Goal: Task Accomplishment & Management: Manage account settings

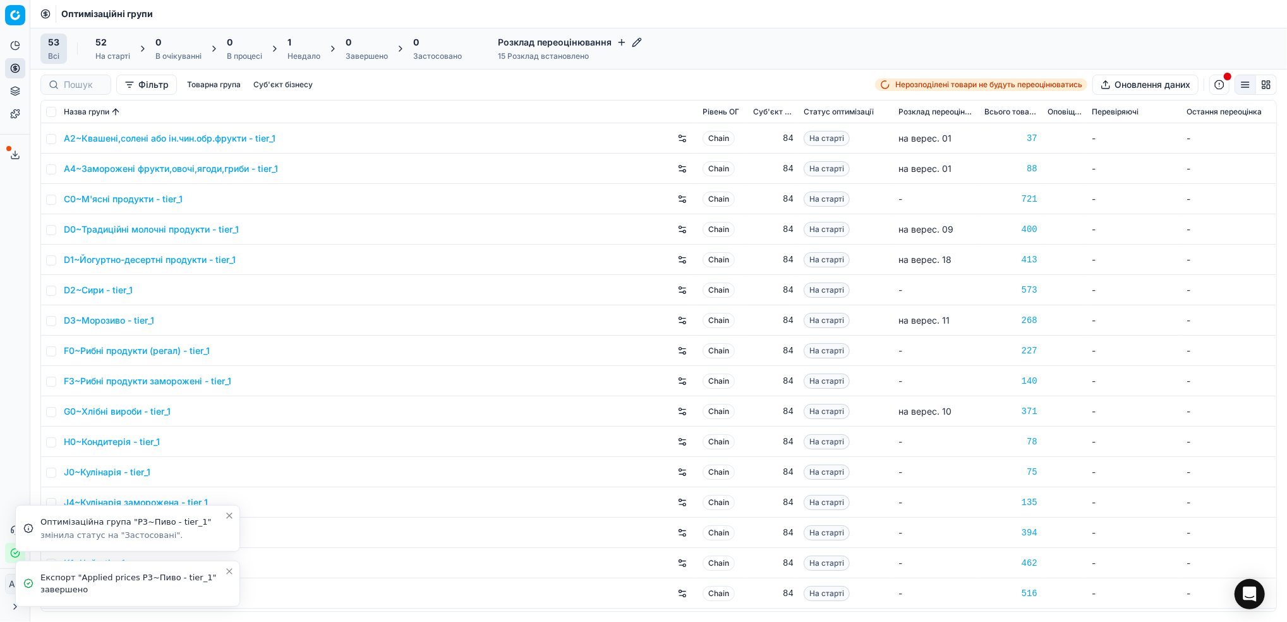
click at [224, 570] on icon "Close toast" at bounding box center [229, 571] width 10 height 10
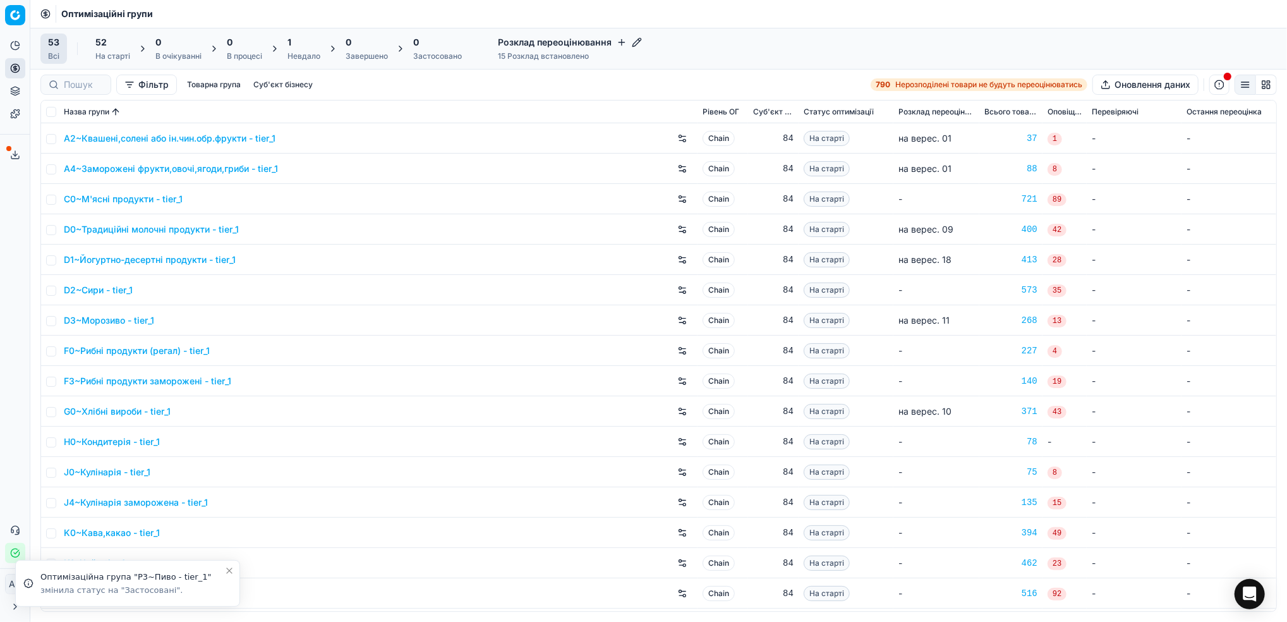
click at [231, 576] on icon "Close toast" at bounding box center [229, 570] width 10 height 10
click at [298, 48] on div "1" at bounding box center [303, 42] width 33 height 13
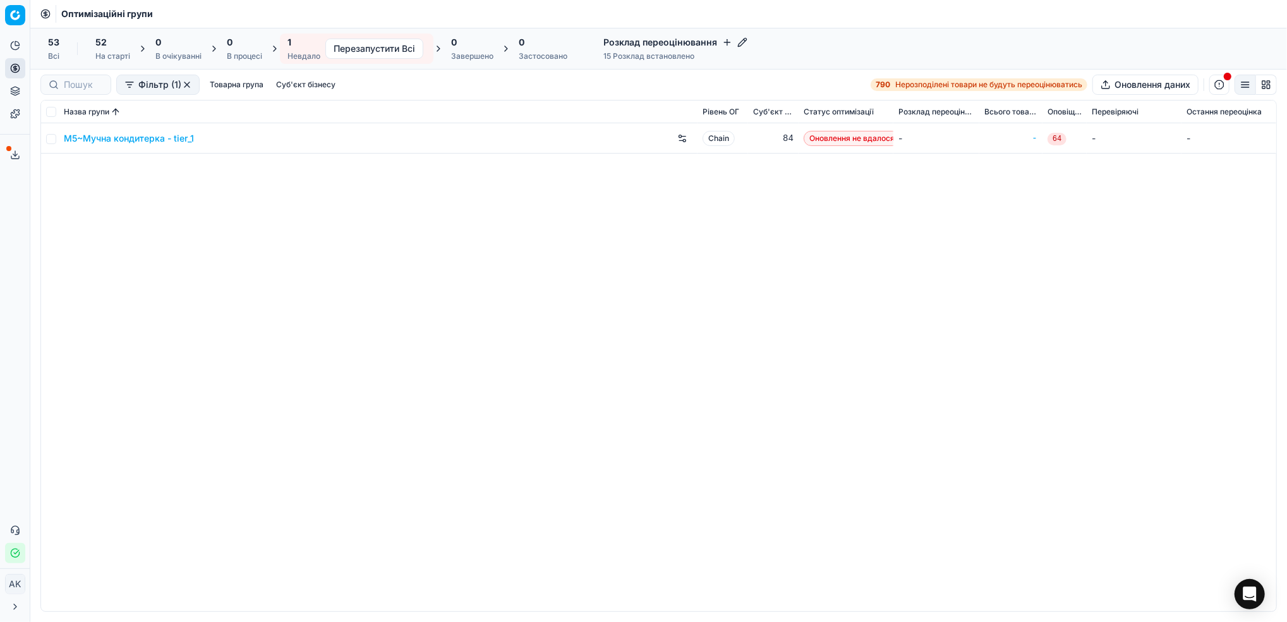
click at [99, 47] on span "52" at bounding box center [100, 42] width 11 height 13
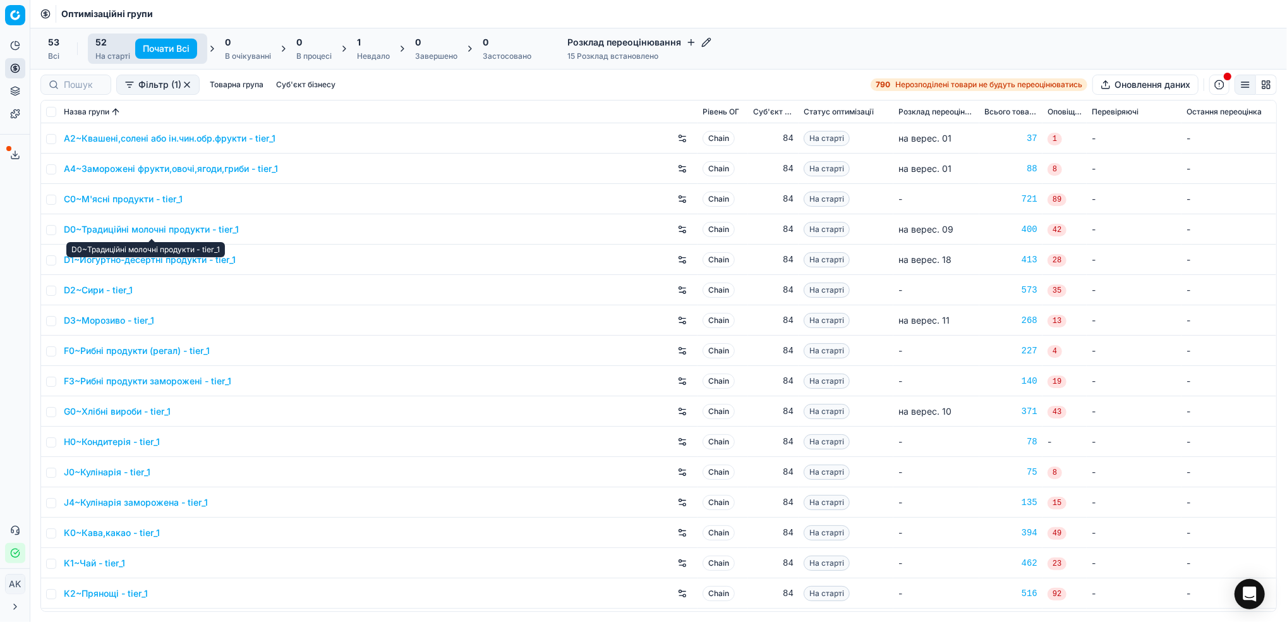
click at [142, 231] on link "D0~Традиційні молочні продукти - tier_1" at bounding box center [151, 229] width 175 height 13
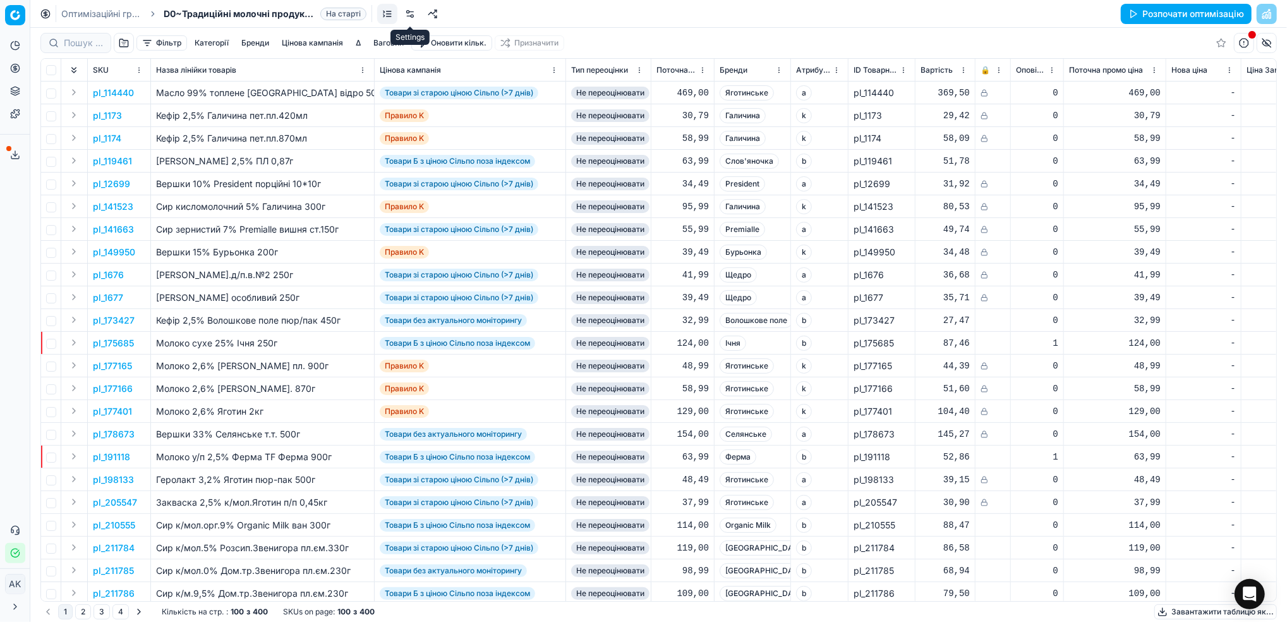
click at [414, 17] on link at bounding box center [410, 14] width 20 height 20
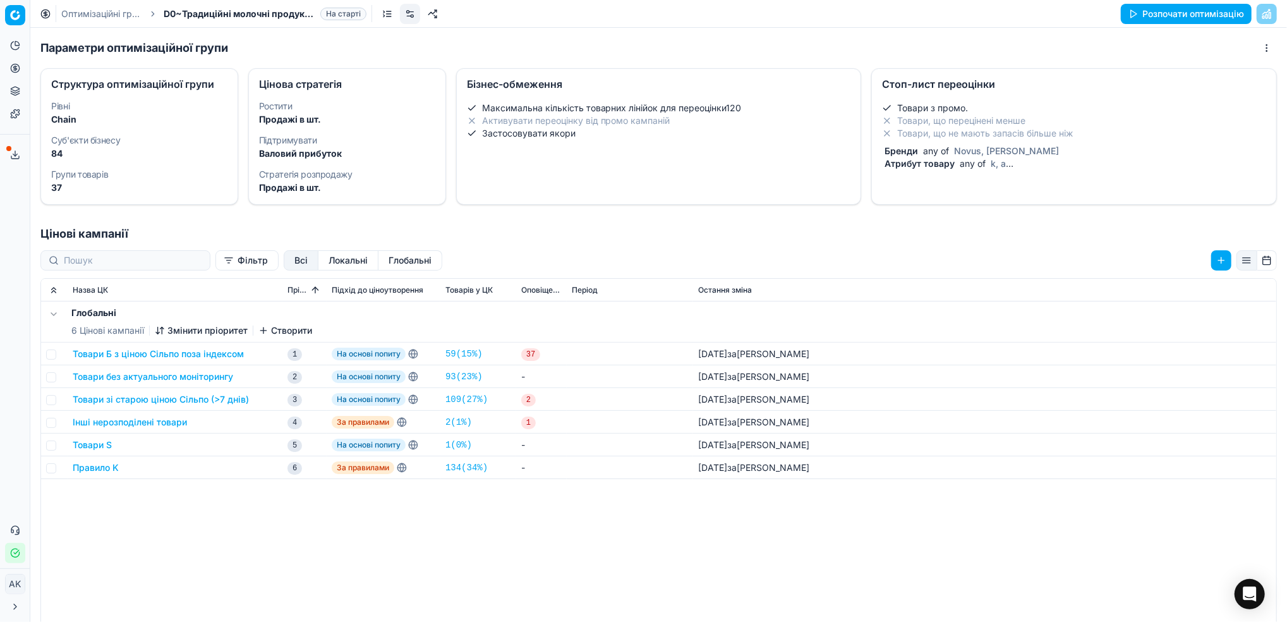
click at [86, 141] on dt "Суб'єкти бізнесу" at bounding box center [139, 140] width 176 height 9
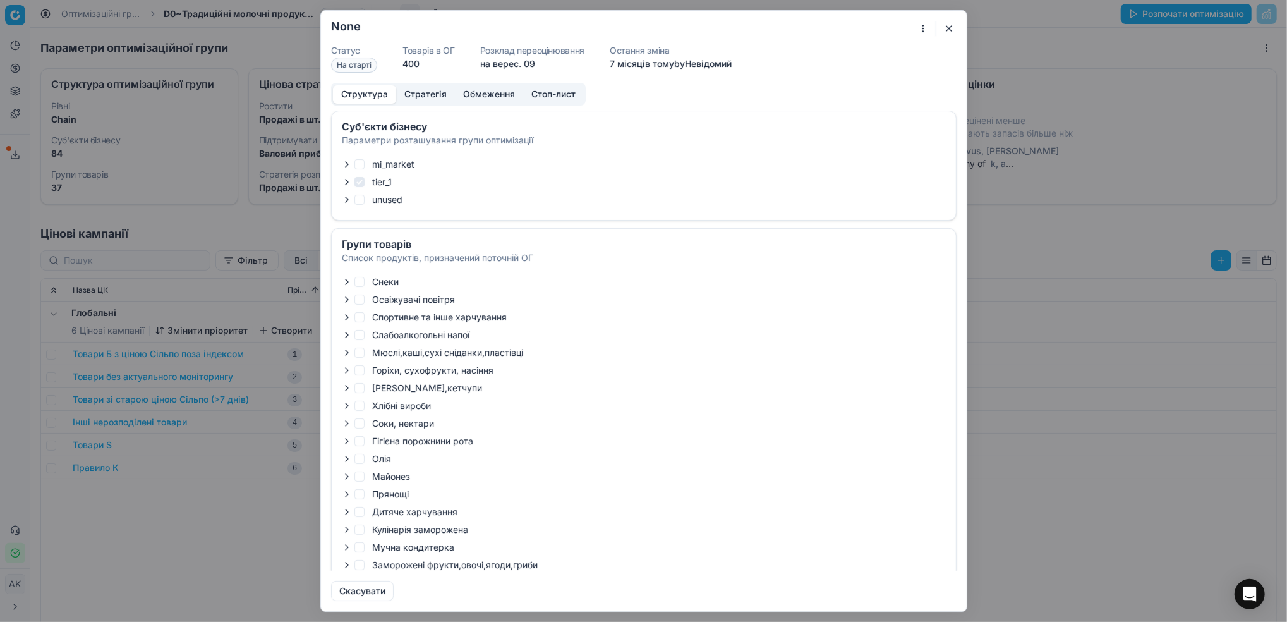
checkbox input "true"
click at [346, 182] on icon "button" at bounding box center [347, 182] width 10 height 10
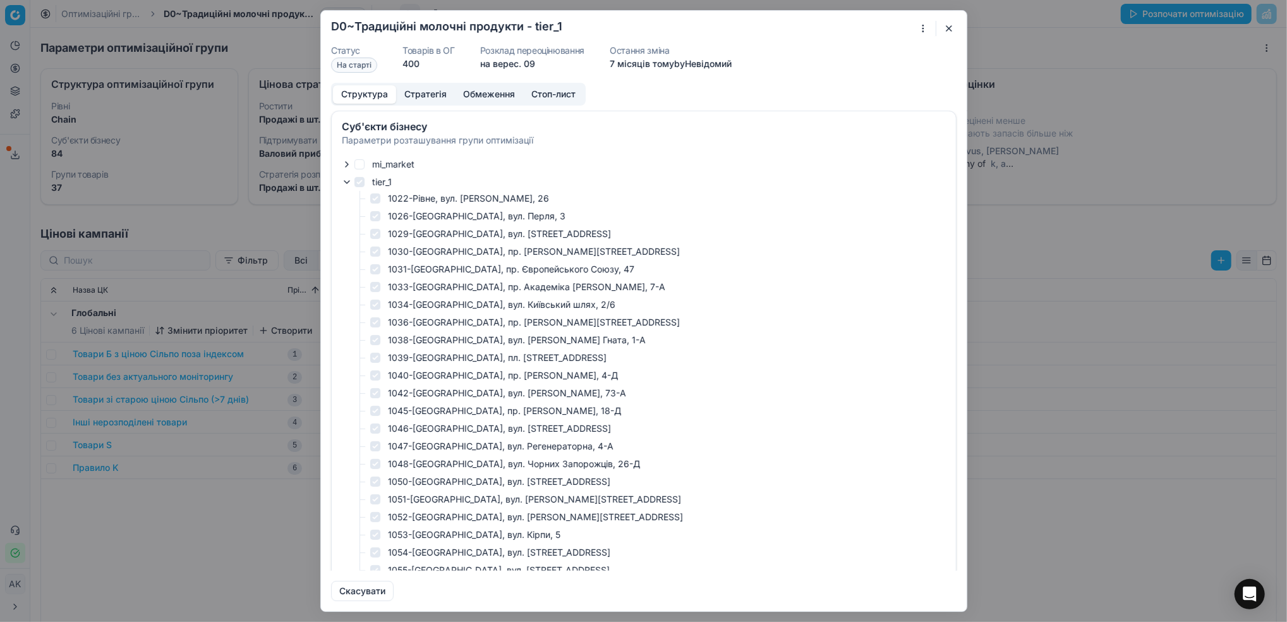
click at [346, 183] on icon "button" at bounding box center [347, 182] width 10 height 10
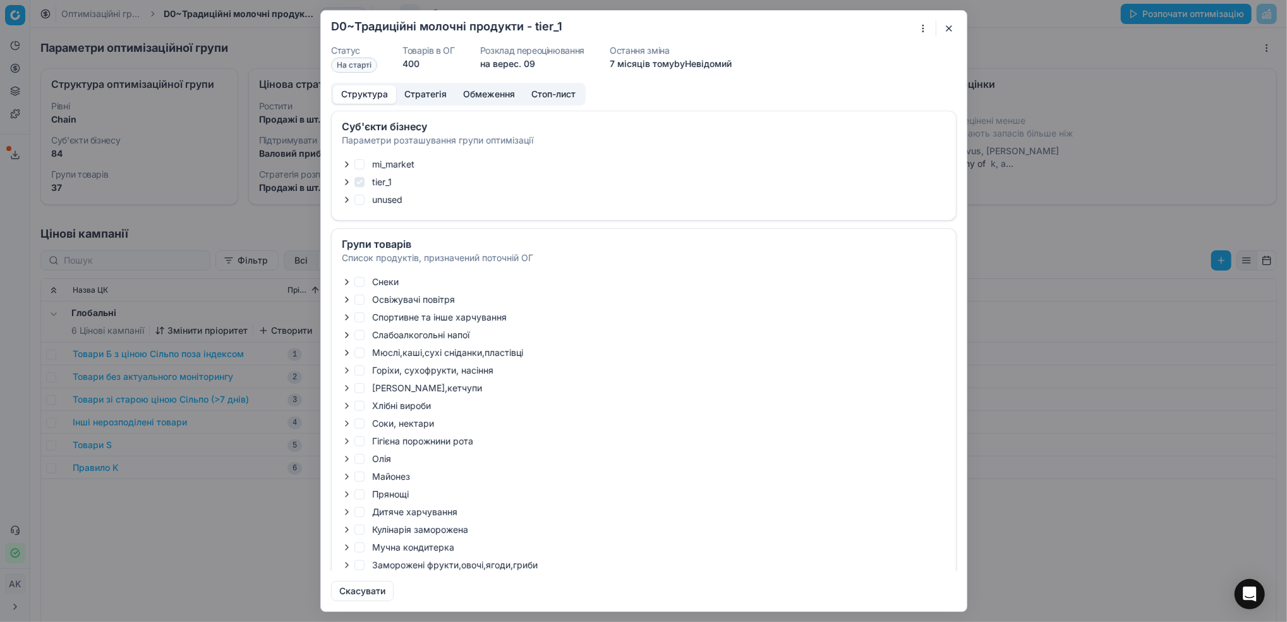
click at [948, 23] on button "button" at bounding box center [948, 28] width 15 height 15
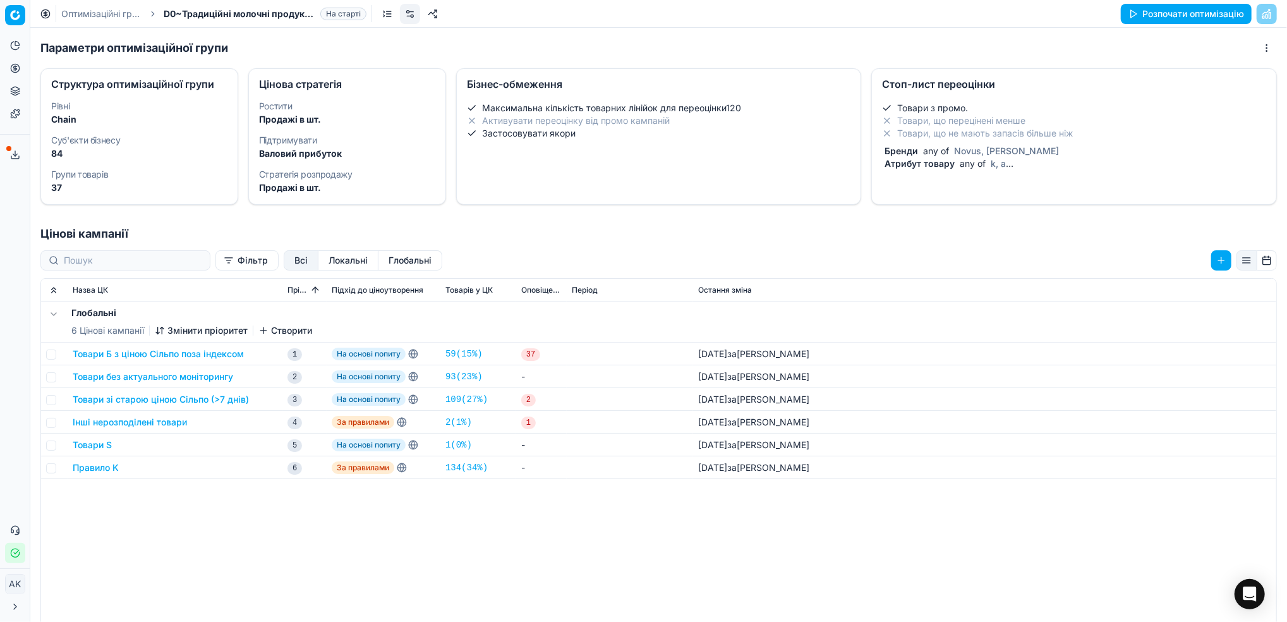
click at [95, 10] on link "Оптимізаційні групи" at bounding box center [101, 14] width 81 height 13
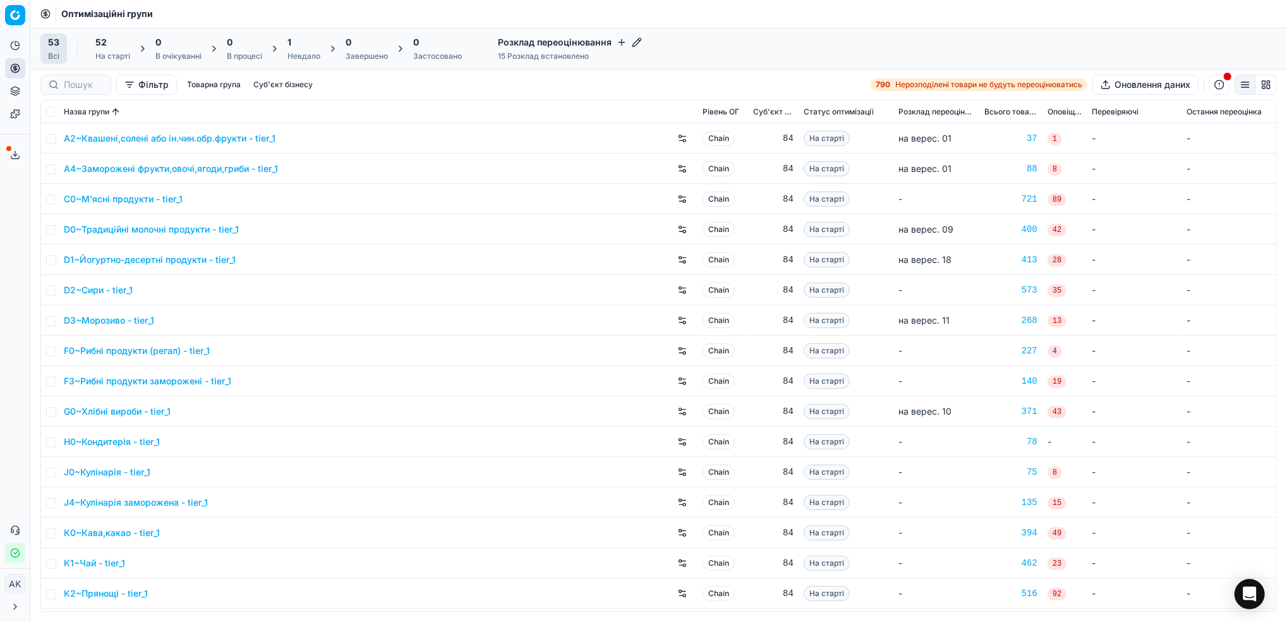
click at [300, 49] on div "1 Невдало" at bounding box center [303, 48] width 33 height 25
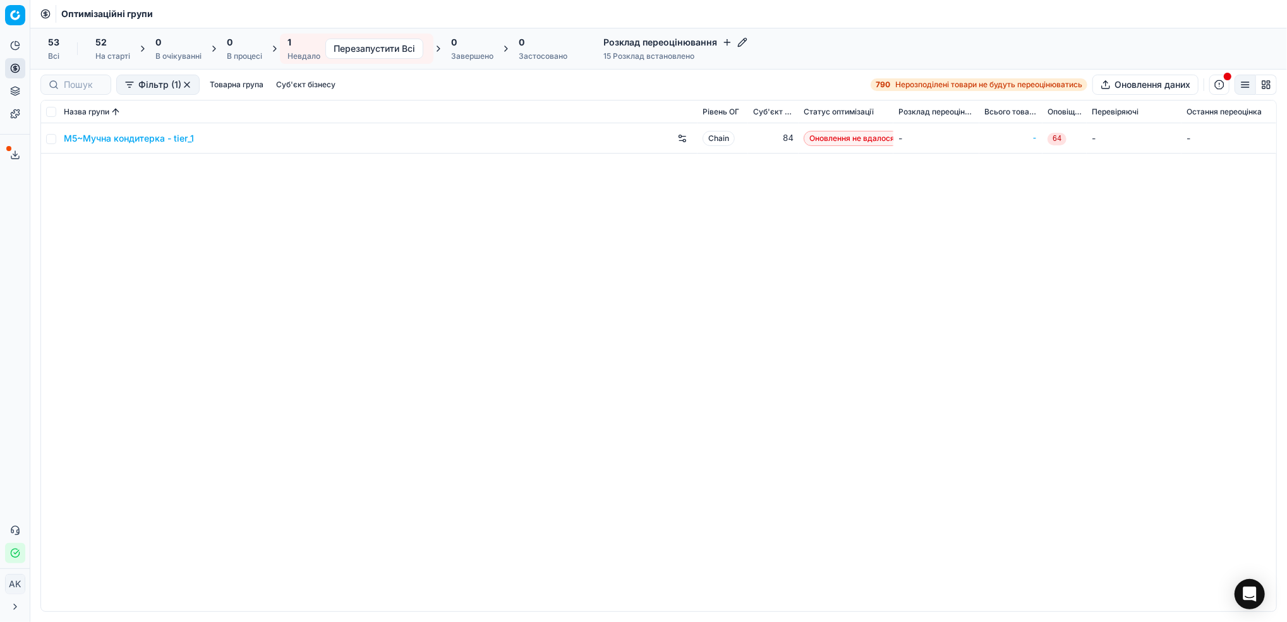
click at [94, 53] on div "52 На старті" at bounding box center [113, 48] width 50 height 30
